Goal: Ask a question

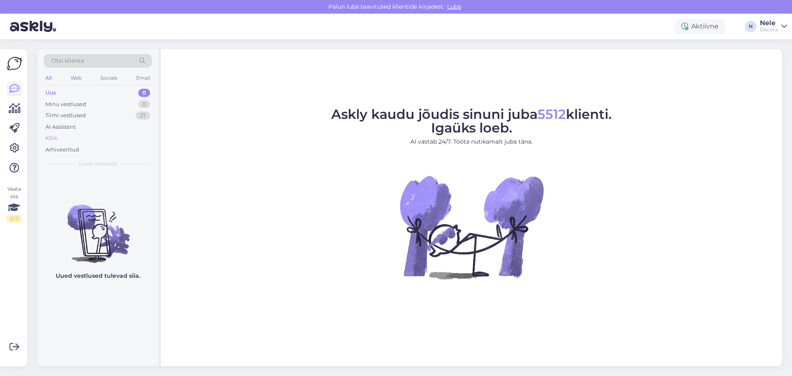
click at [52, 136] on div "Kõik" at bounding box center [51, 138] width 12 height 8
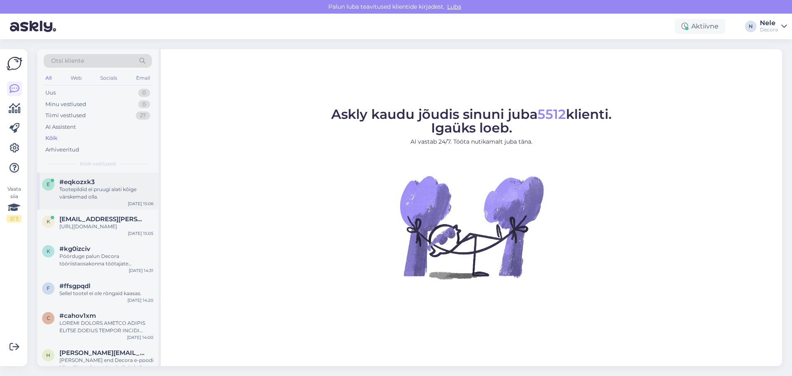
click at [74, 191] on div "Tootepildid ei pruugi alati kõige värskemad olla." at bounding box center [106, 193] width 94 height 15
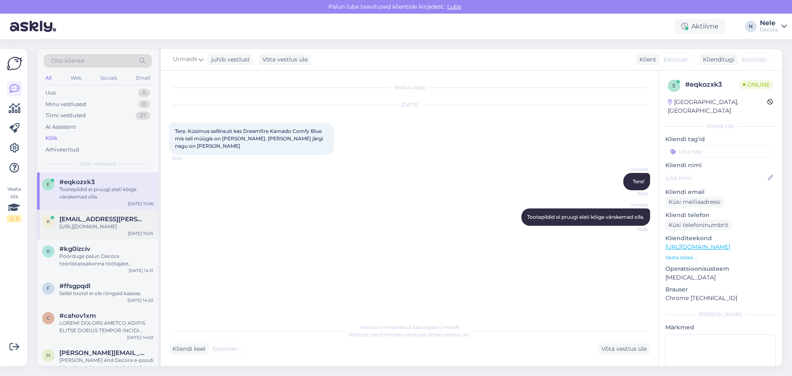
click at [92, 230] on div "[URL][DOMAIN_NAME]" at bounding box center [106, 226] width 94 height 7
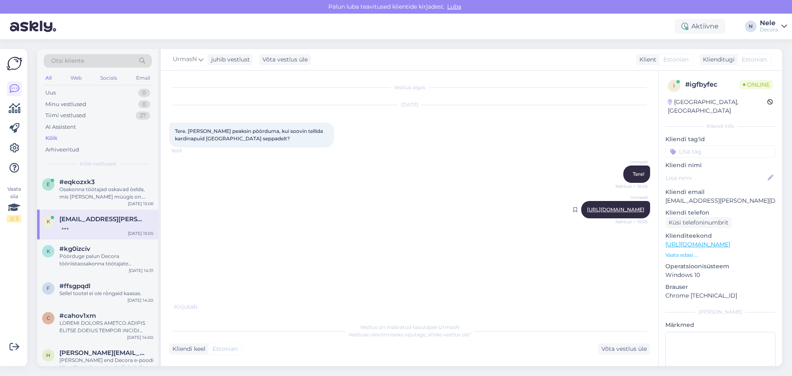
click at [597, 211] on link "[URL][DOMAIN_NAME]" at bounding box center [615, 209] width 57 height 6
click at [58, 261] on div "k #kg0izciv Pöörduge palun Decora tööriistaosakonna töötajate [PERSON_NAME], te…" at bounding box center [97, 256] width 111 height 22
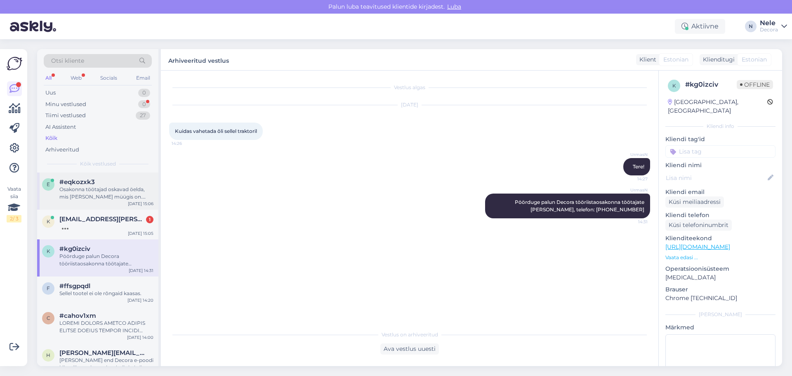
click at [71, 194] on div "Osakonna töötajad oskavad öelda, mis [PERSON_NAME] müügis on. Telefon: [PHONE_N…" at bounding box center [106, 193] width 94 height 15
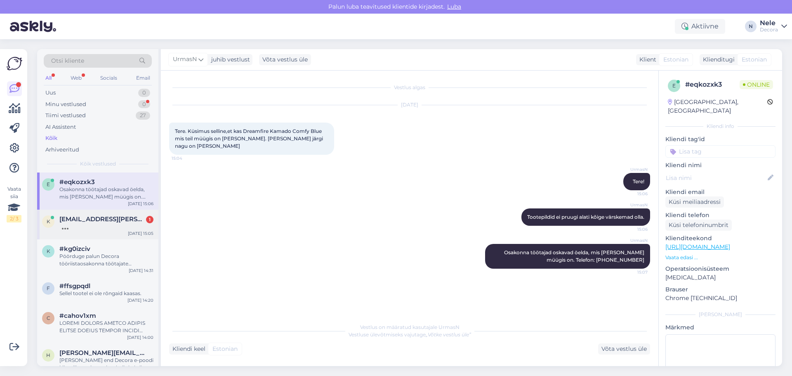
click at [73, 224] on div at bounding box center [106, 226] width 94 height 7
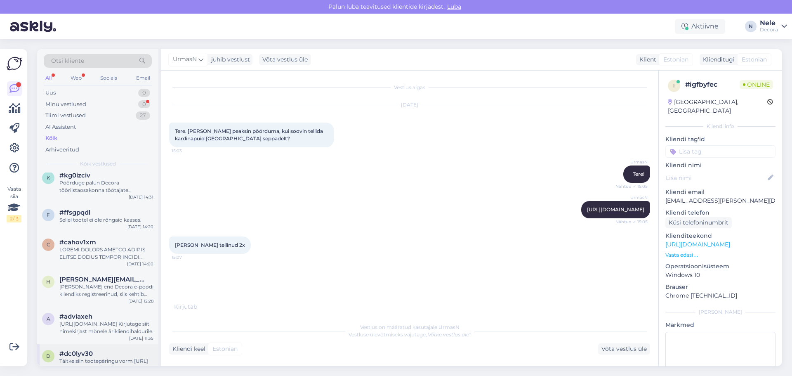
scroll to position [165, 0]
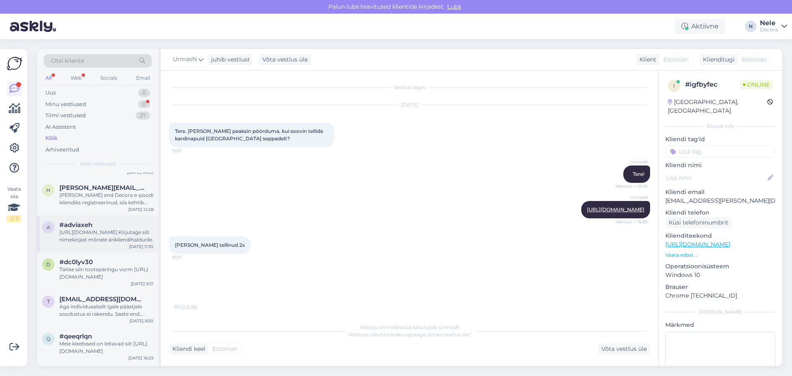
click at [75, 238] on div "[URL][DOMAIN_NAME] Kirjutage siit nimekirjast mõnele ärikliendihaldurile." at bounding box center [106, 235] width 94 height 15
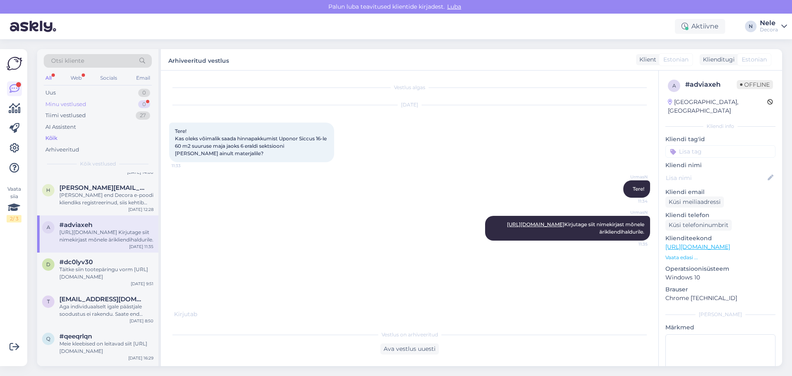
click at [92, 103] on div "Minu vestlused 0" at bounding box center [98, 105] width 108 height 12
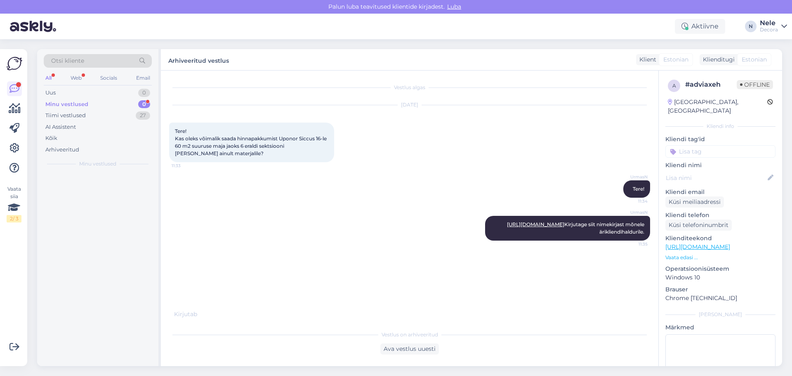
scroll to position [0, 0]
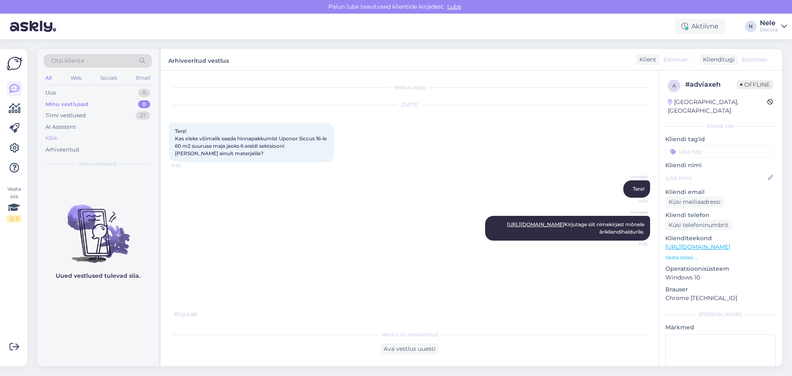
click at [49, 138] on div "Kõik" at bounding box center [51, 138] width 12 height 8
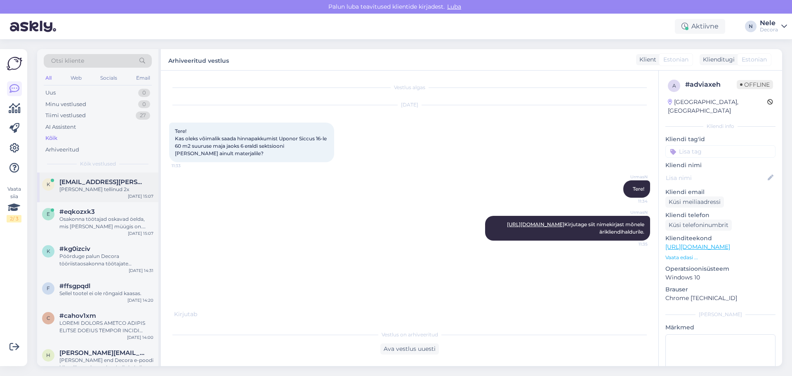
click at [101, 187] on div "[PERSON_NAME] tellinud 2x" at bounding box center [106, 189] width 94 height 7
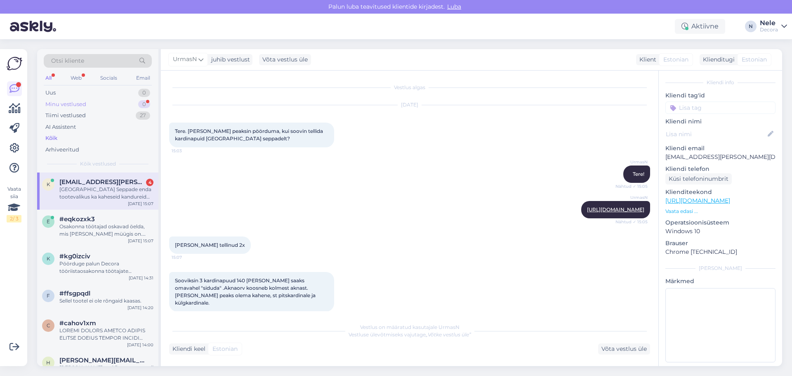
click at [66, 107] on div "Minu vestlused" at bounding box center [65, 104] width 41 height 8
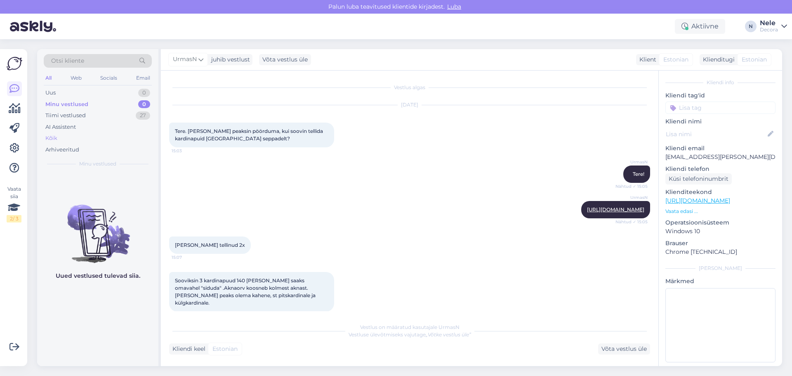
click at [46, 135] on div "Kõik" at bounding box center [51, 138] width 12 height 8
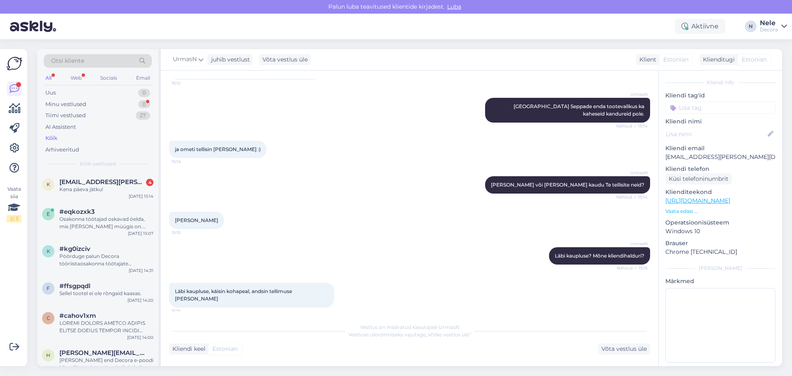
scroll to position [397, 0]
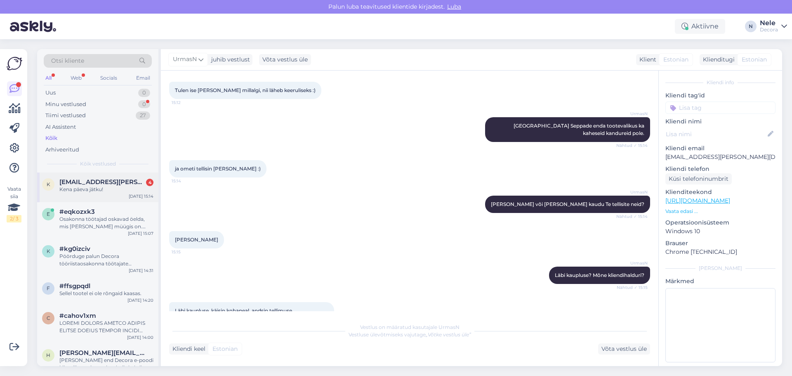
click at [75, 184] on span "[EMAIL_ADDRESS][PERSON_NAME][DOMAIN_NAME]" at bounding box center [102, 181] width 86 height 7
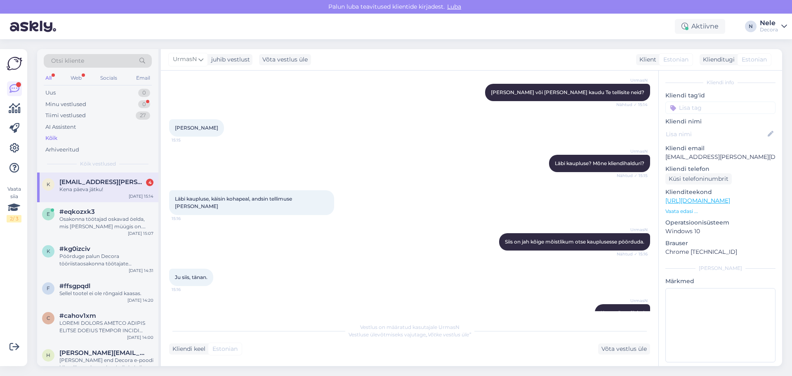
scroll to position [521, 0]
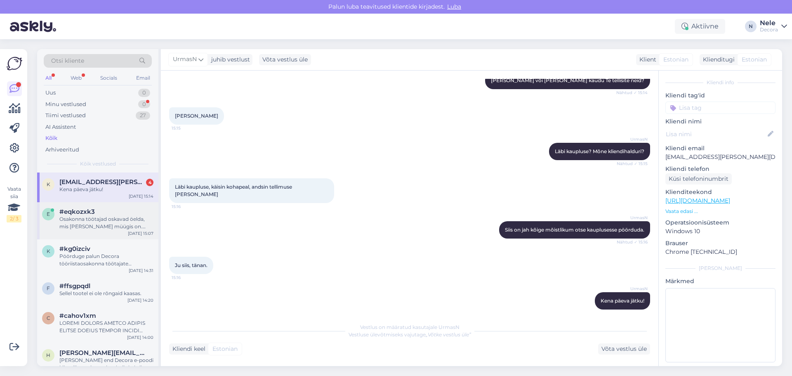
click at [72, 219] on div "Osakonna töötajad oskavad öelda, mis [PERSON_NAME] müügis on. Telefon: [PHONE_N…" at bounding box center [106, 222] width 94 height 15
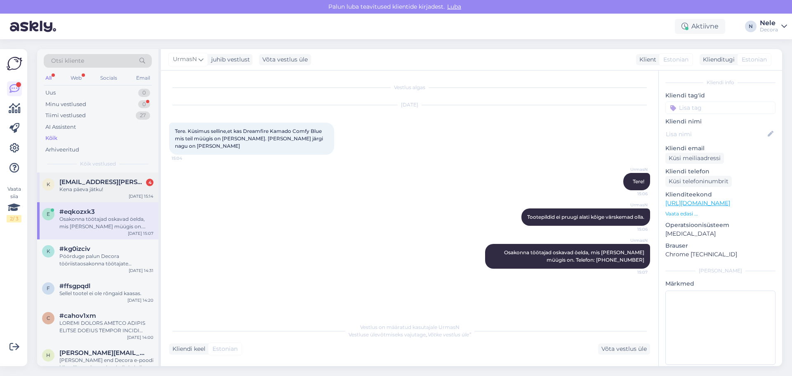
click at [89, 186] on div "Kena päeva jätku!" at bounding box center [106, 189] width 94 height 7
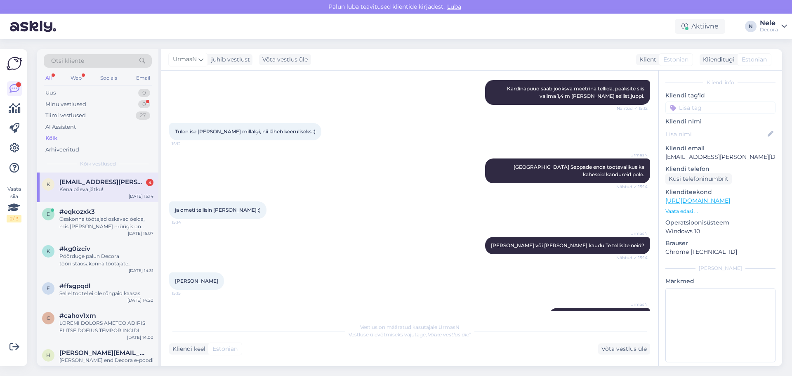
scroll to position [191, 0]
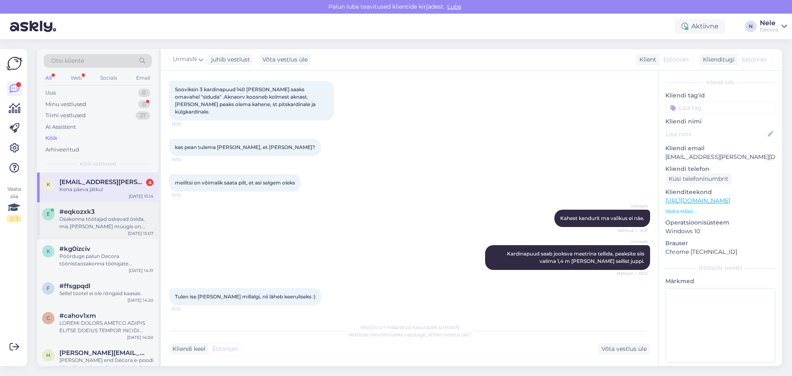
click at [96, 217] on div "Osakonna töötajad oskavad öelda, mis [PERSON_NAME] müügis on. Telefon: [PHONE_N…" at bounding box center [106, 222] width 94 height 15
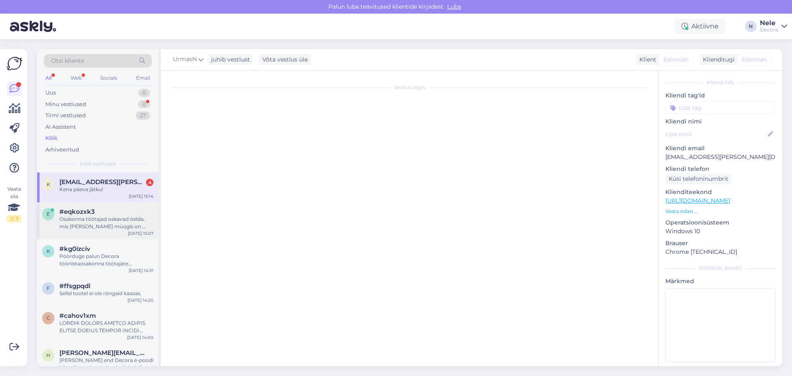
scroll to position [0, 0]
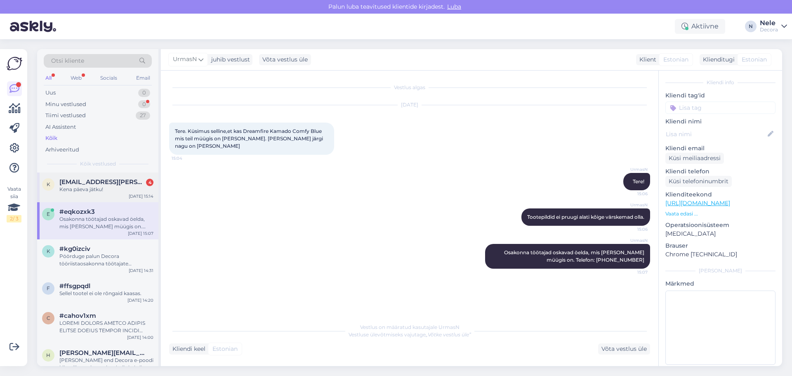
click at [83, 185] on span "[EMAIL_ADDRESS][PERSON_NAME][DOMAIN_NAME]" at bounding box center [102, 181] width 86 height 7
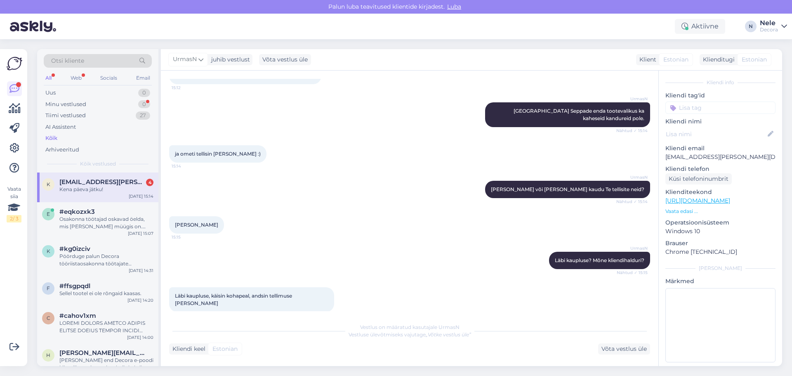
scroll to position [426, 0]
